Goal: Navigation & Orientation: Understand site structure

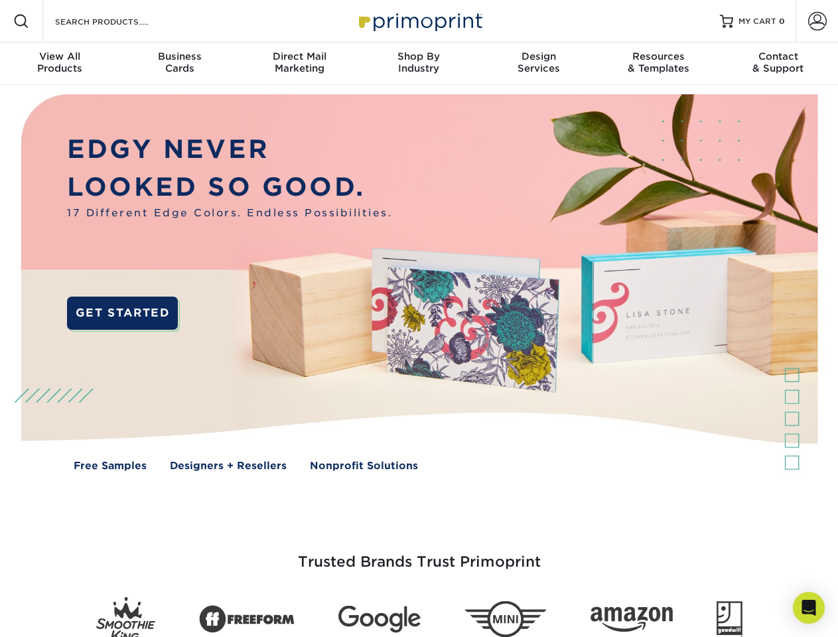
click at [419, 318] on img at bounding box center [418, 292] width 829 height 415
click at [21, 21] on span at bounding box center [21, 21] width 16 height 16
click at [816, 21] on span at bounding box center [817, 21] width 19 height 19
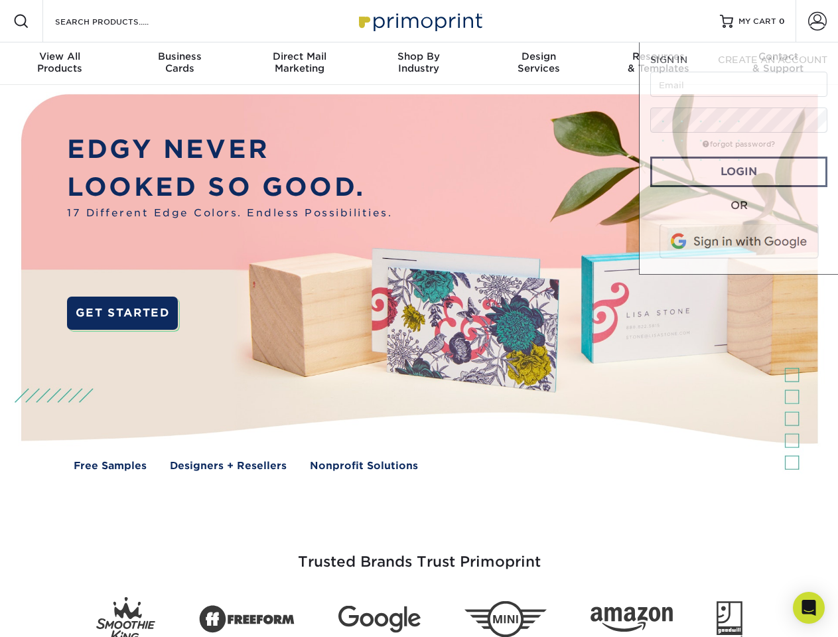
click at [60, 64] on div "View All Products" at bounding box center [59, 62] width 119 height 24
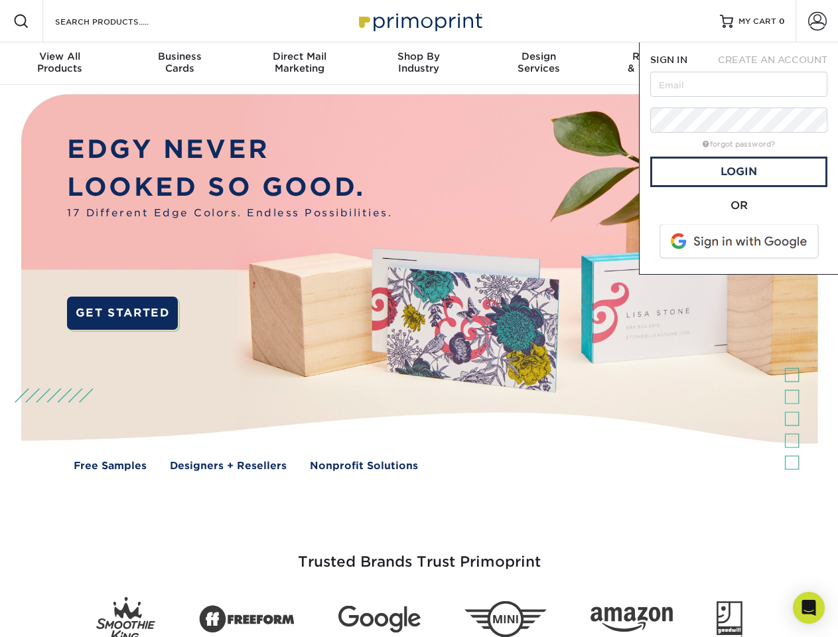
click at [179, 64] on div "Business Cards" at bounding box center [178, 62] width 119 height 24
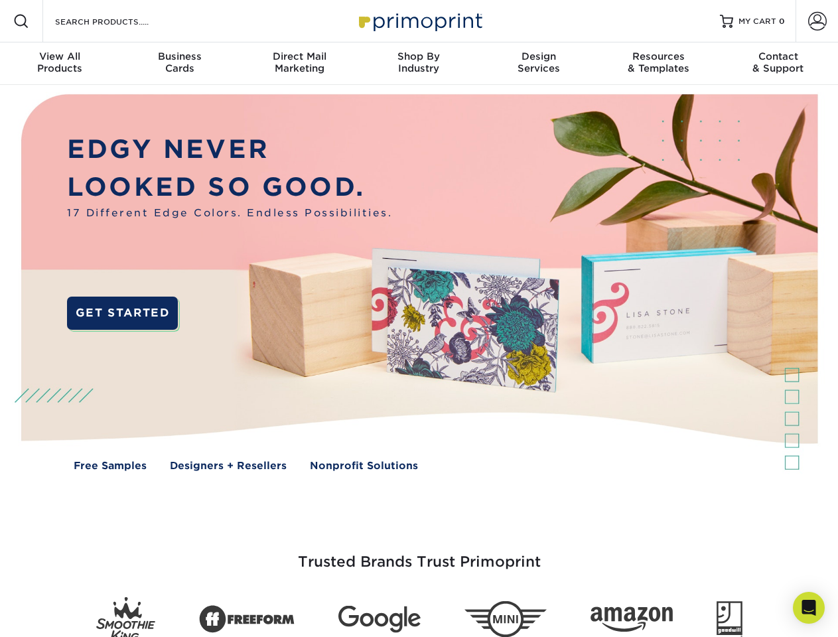
click at [299, 64] on div "Direct Mail Marketing" at bounding box center [298, 62] width 119 height 24
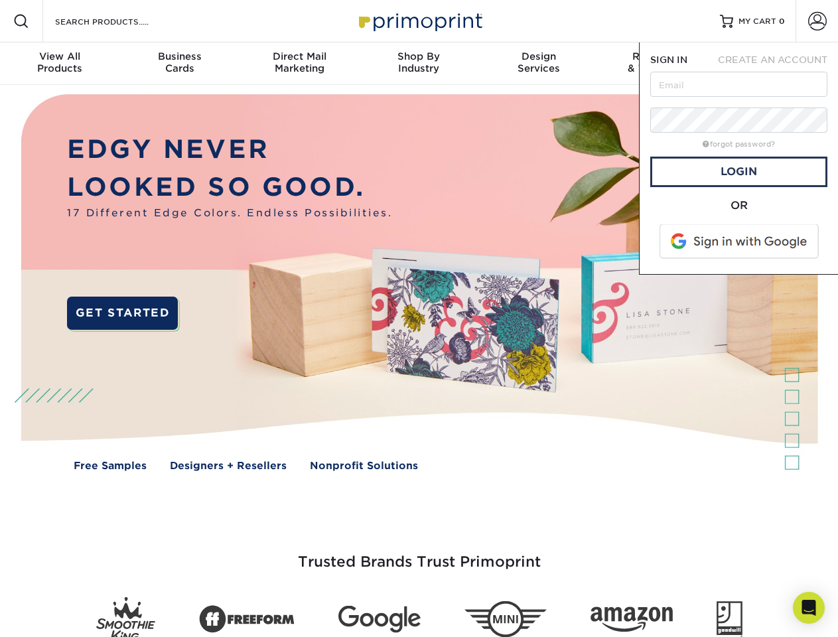
click at [419, 64] on div "Shop By Industry" at bounding box center [418, 62] width 119 height 24
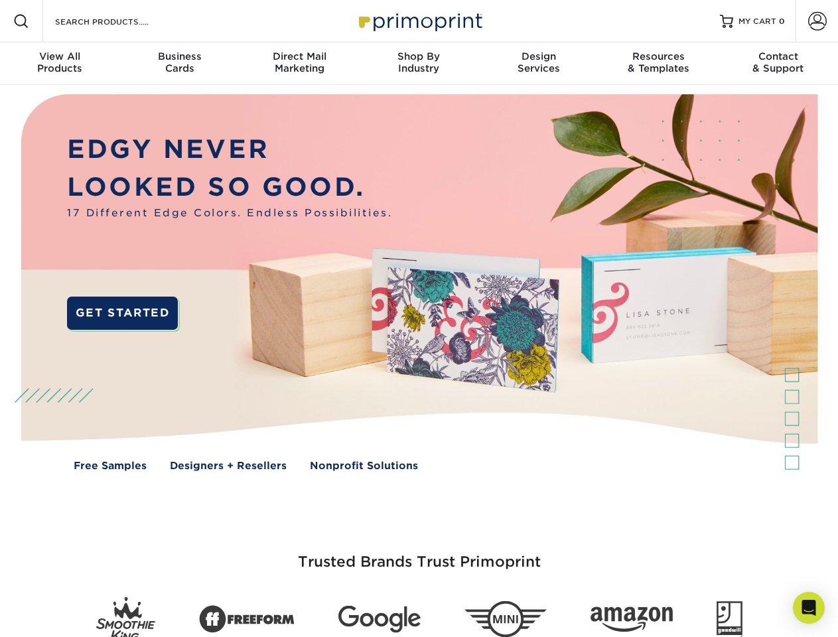
click at [539, 64] on div "Design Services" at bounding box center [538, 62] width 119 height 24
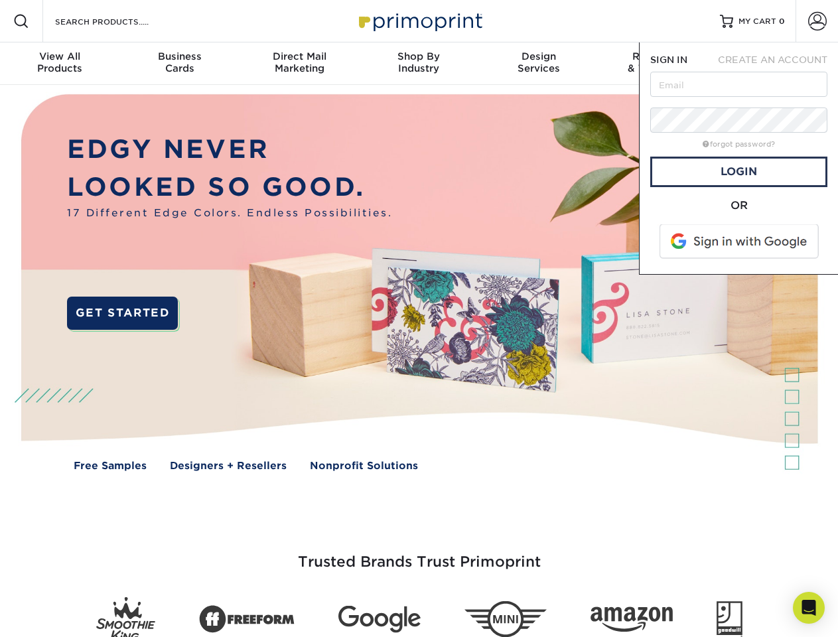
click at [658, 64] on span "SIGN IN" at bounding box center [668, 59] width 37 height 11
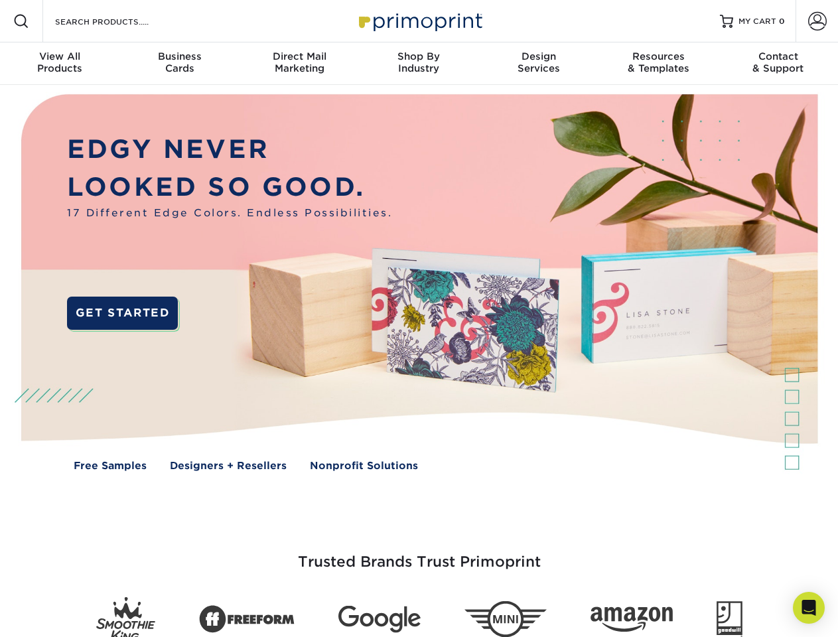
click at [778, 64] on div "Contact & Support" at bounding box center [777, 62] width 119 height 24
